Goal: Task Accomplishment & Management: Use online tool/utility

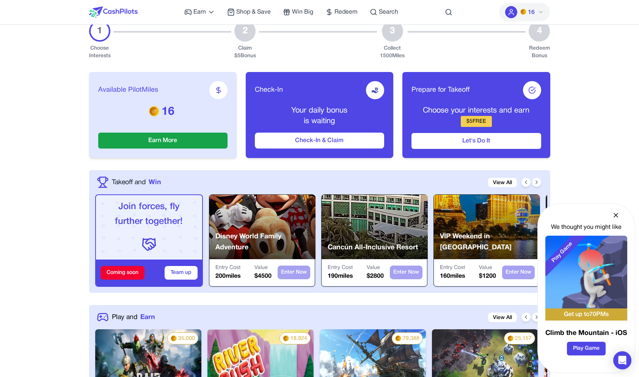
scroll to position [155, 0]
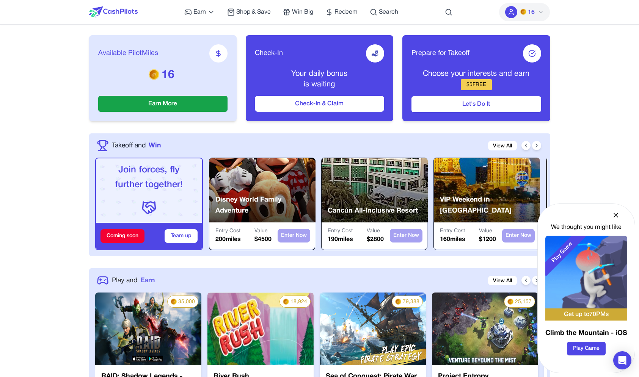
click at [135, 276] on span "Play and" at bounding box center [124, 281] width 25 height 10
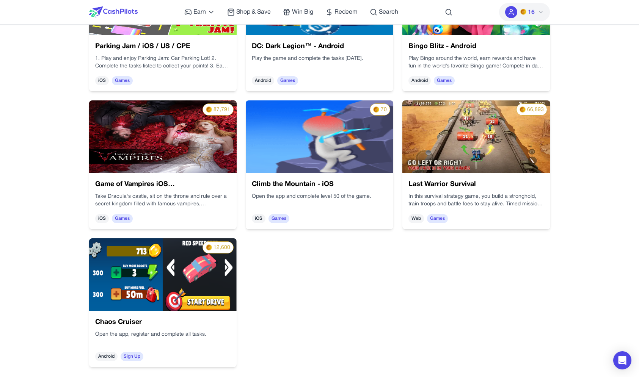
scroll to position [1448, 0]
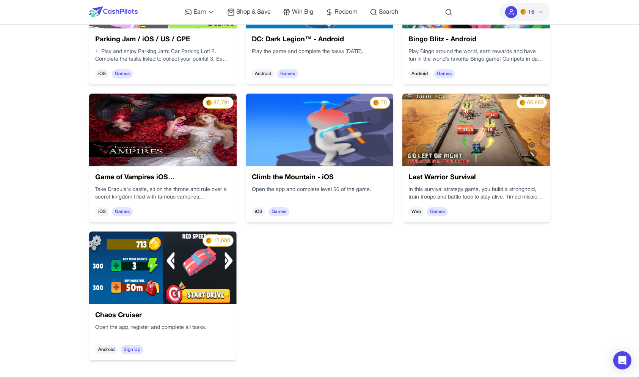
click at [323, 150] on img at bounding box center [319, 130] width 147 height 73
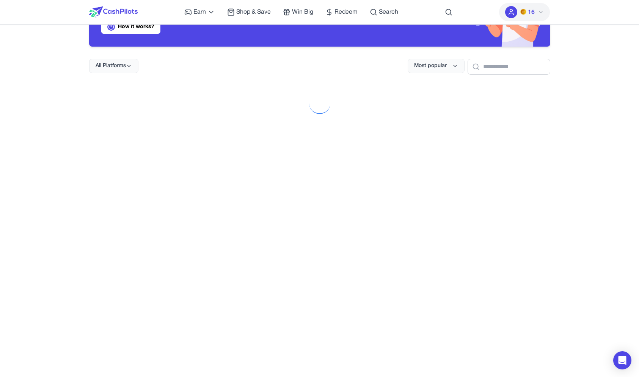
scroll to position [0, 0]
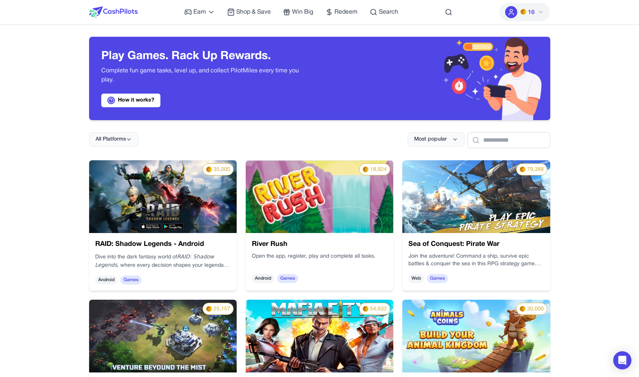
click at [130, 8] on img at bounding box center [113, 11] width 49 height 11
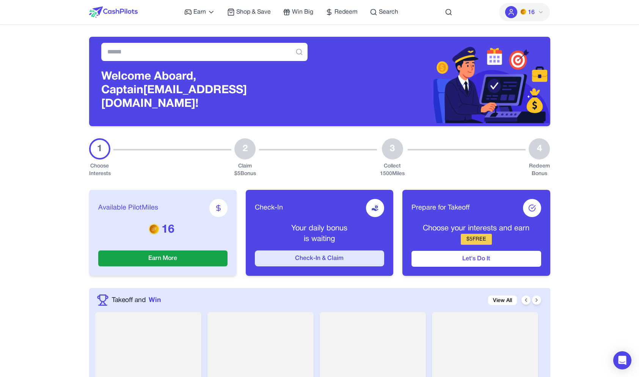
click at [280, 253] on button "Check-In & Claim" at bounding box center [319, 259] width 129 height 16
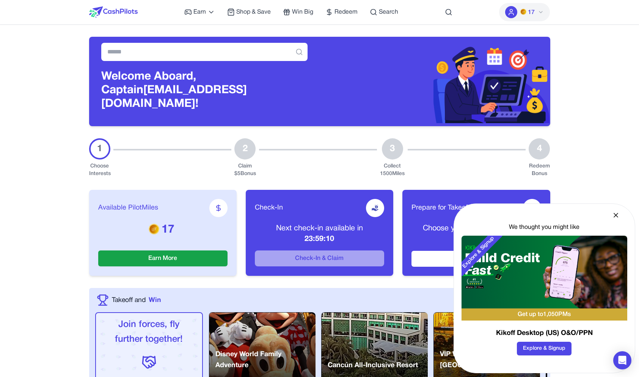
click at [530, 16] on span "17" at bounding box center [531, 12] width 7 height 9
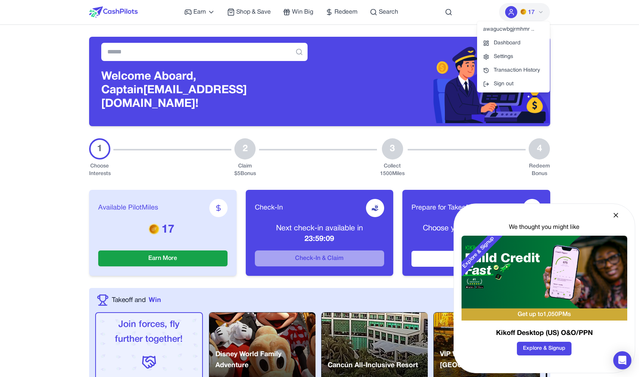
click at [530, 16] on span "17" at bounding box center [531, 12] width 7 height 9
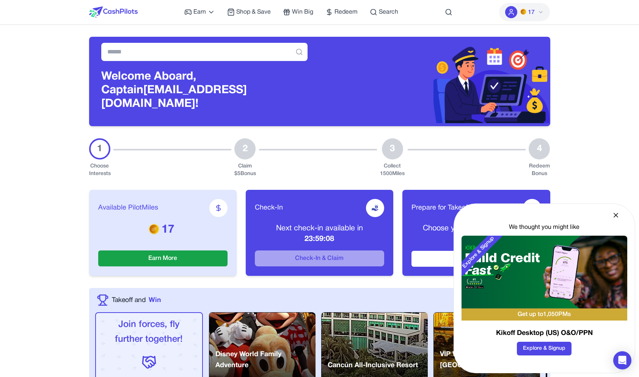
click at [552, 16] on div "Earn Play Games Enjoy fun games and earn Try New App Test new app for rewards T…" at bounding box center [319, 12] width 485 height 24
